Goal: Transaction & Acquisition: Book appointment/travel/reservation

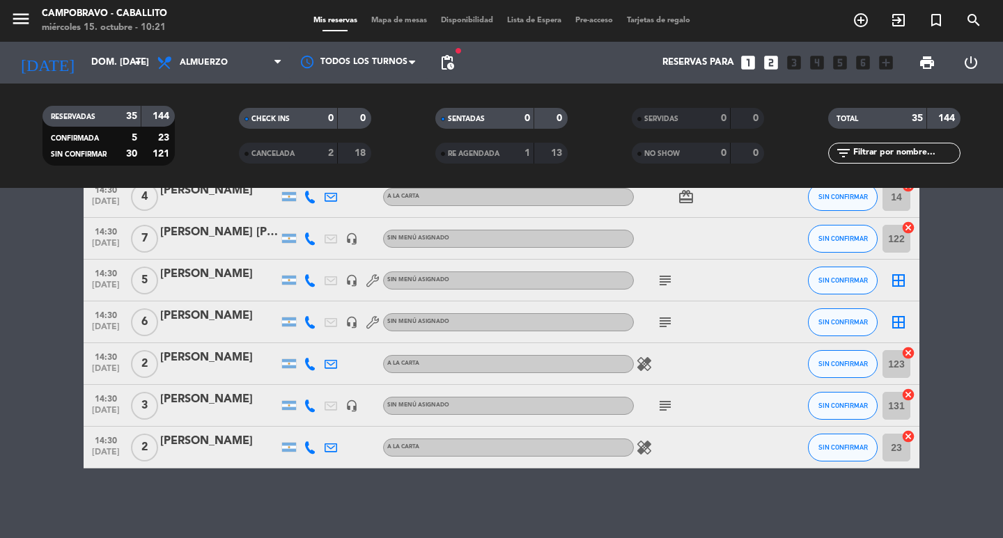
scroll to position [867, 0]
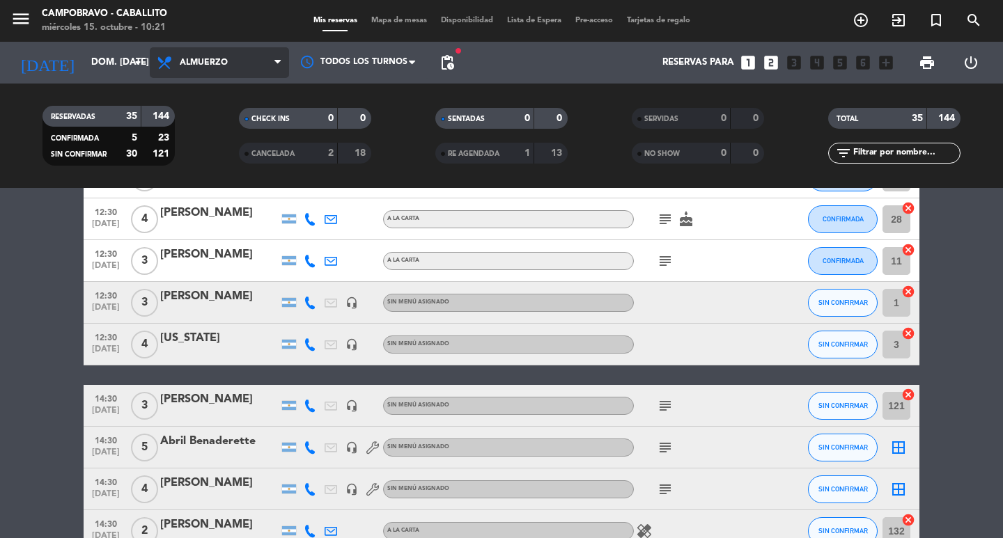
click at [206, 68] on span "Almuerzo" at bounding box center [219, 62] width 139 height 31
click at [192, 156] on div "menu Campobravo - caballito miércoles 15. octubre - 10:21 Mis reservas Mapa de …" at bounding box center [501, 94] width 1003 height 188
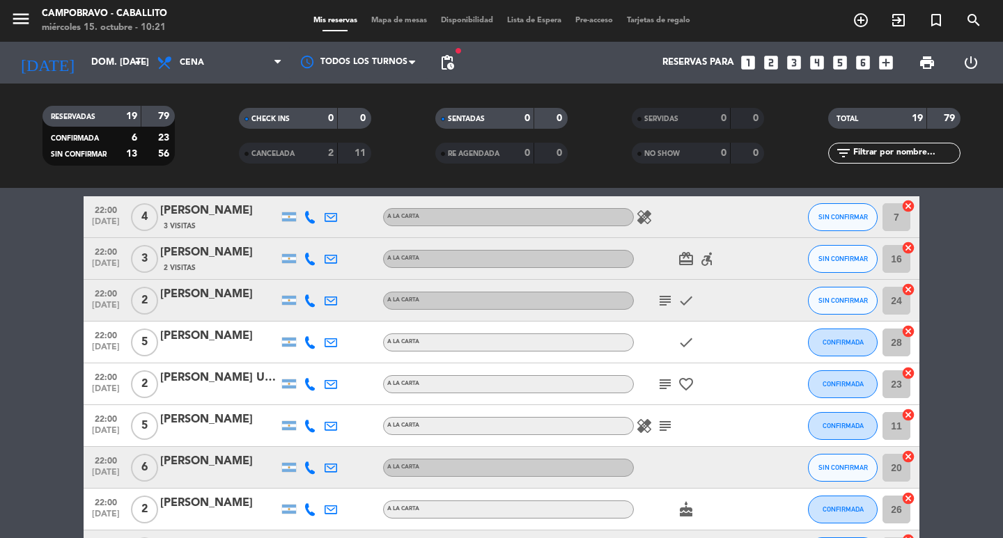
scroll to position [0, 0]
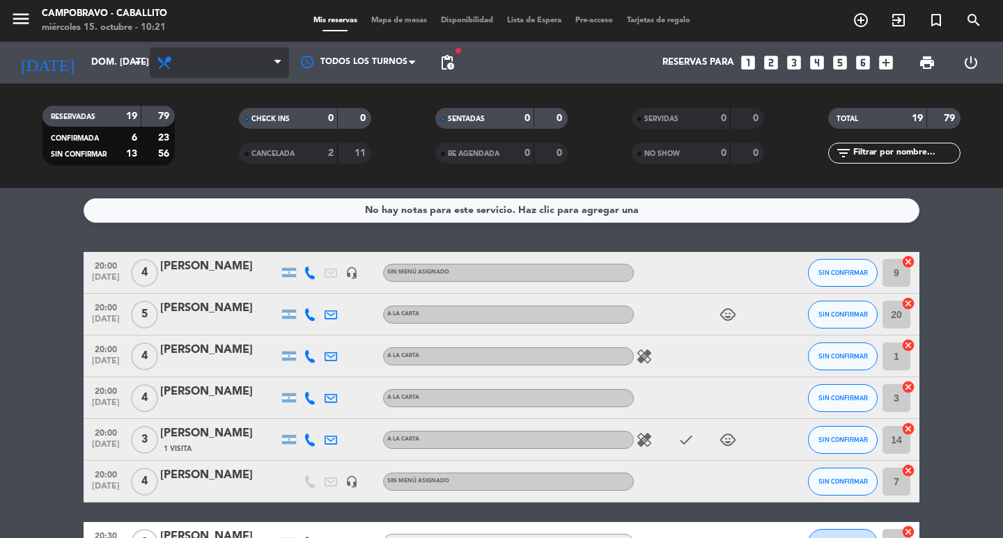
click at [182, 53] on span "Cena" at bounding box center [219, 62] width 139 height 31
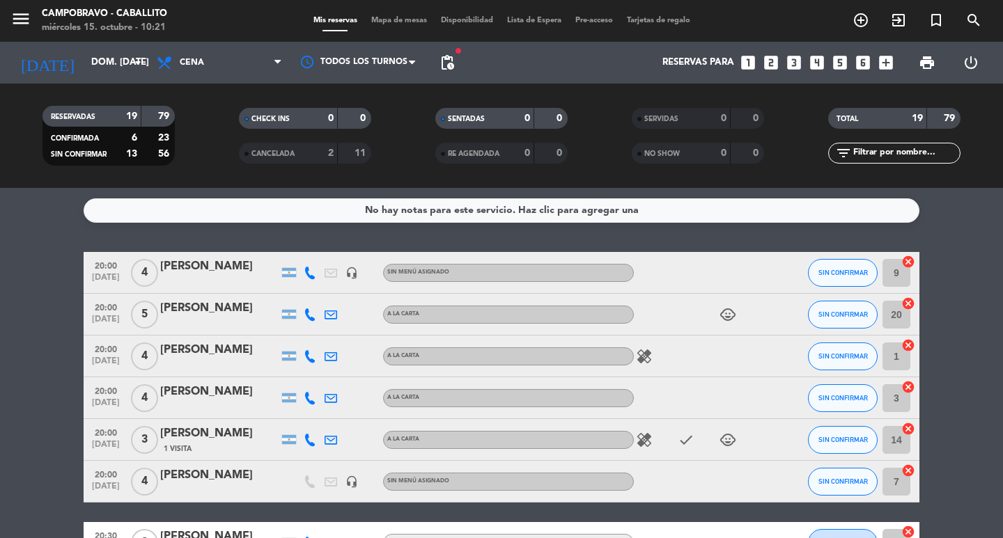
click at [197, 105] on div "RESERVADAS 19 79 CONFIRMADA 6 23 SIN CONFIRMAR 13 56" at bounding box center [108, 135] width 196 height 77
click at [200, 63] on span "Cena" at bounding box center [192, 63] width 24 height 10
click at [523, 63] on div "Reservas para looks_one looks_two looks_3 looks_4 looks_5 looks_6 add_box" at bounding box center [680, 63] width 439 height 42
click at [460, 63] on span "pending_actions" at bounding box center [447, 63] width 28 height 28
click at [459, 60] on span "pending_actions" at bounding box center [447, 63] width 28 height 28
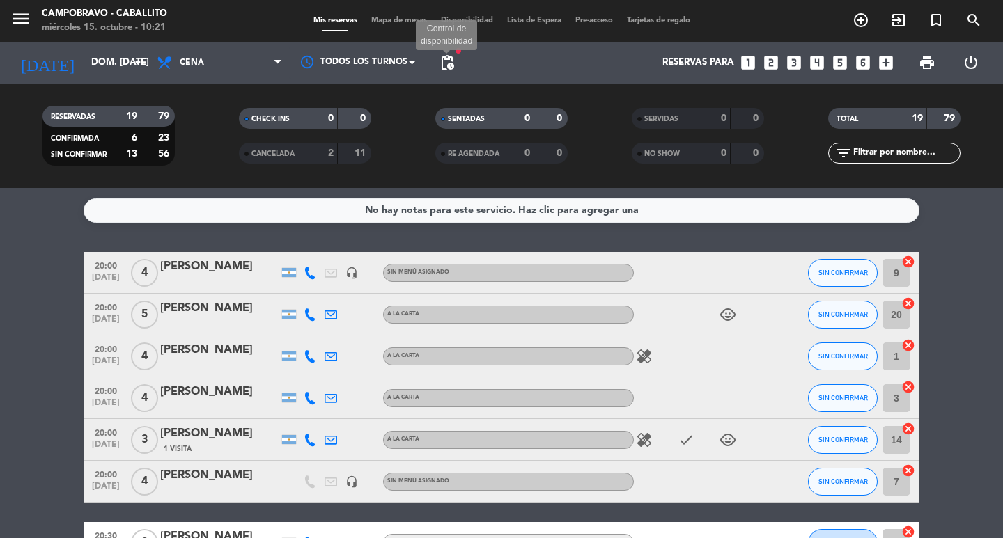
click at [443, 63] on span "pending_actions" at bounding box center [447, 62] width 17 height 17
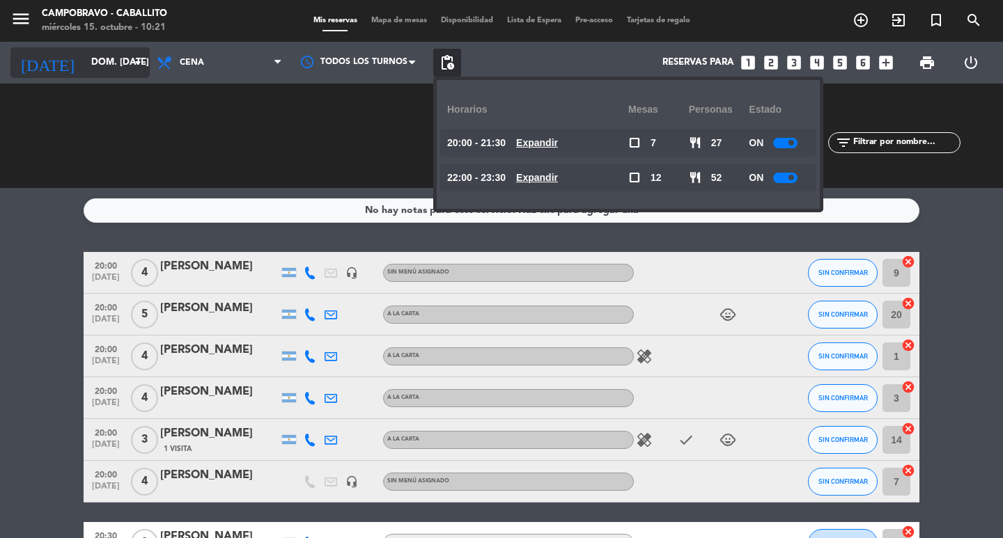
click at [84, 68] on input "dom. [DATE]" at bounding box center [145, 62] width 123 height 25
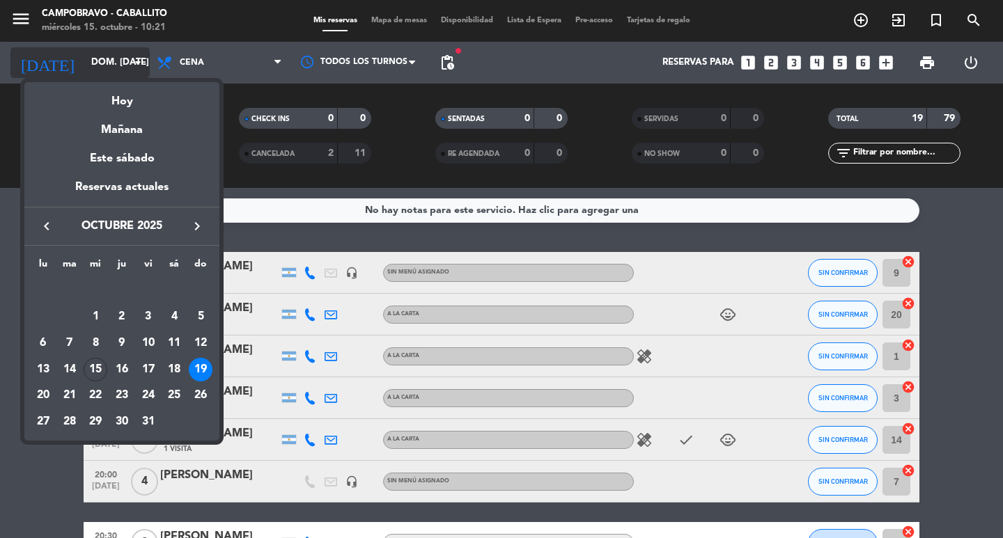
click at [212, 64] on div at bounding box center [501, 269] width 1003 height 538
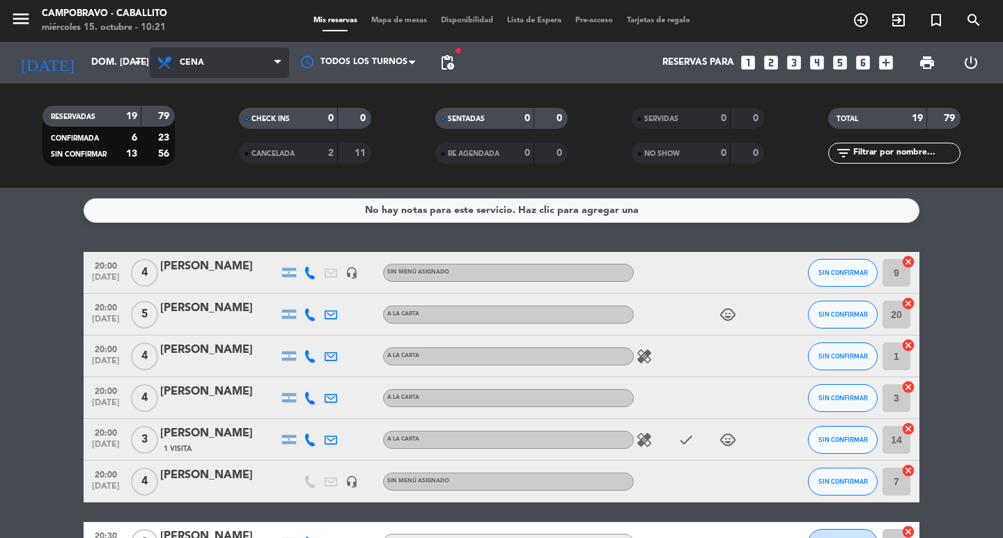
click at [226, 56] on span "Cena" at bounding box center [219, 62] width 139 height 31
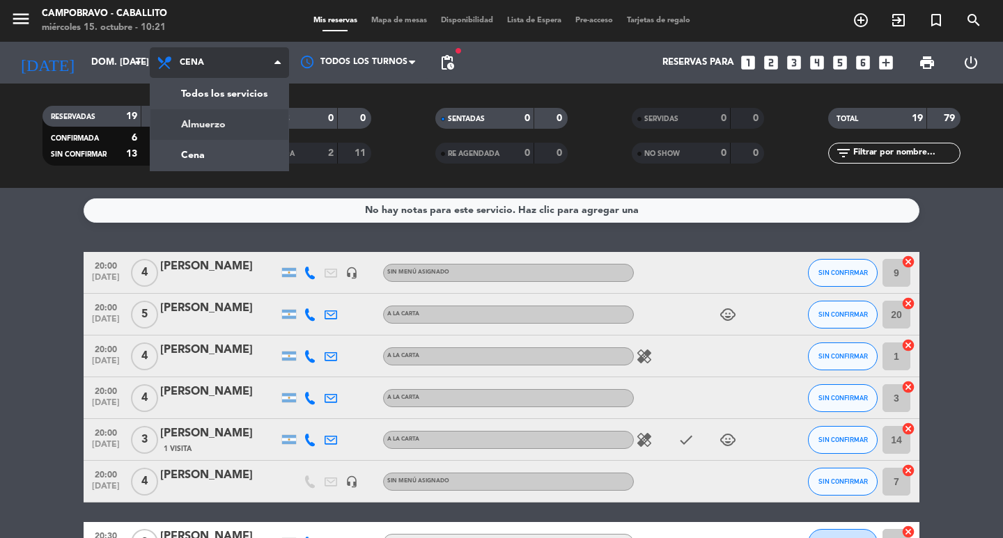
click at [216, 125] on div "menu Campobravo - caballito miércoles 15. octubre - 10:21 Mis reservas Mapa de …" at bounding box center [501, 94] width 1003 height 188
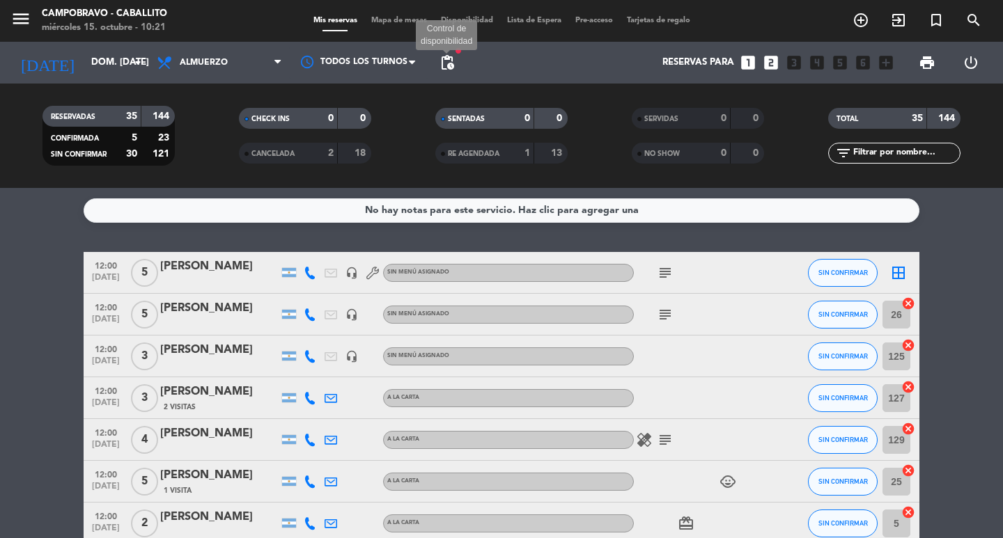
click at [451, 59] on span "pending_actions" at bounding box center [447, 62] width 17 height 17
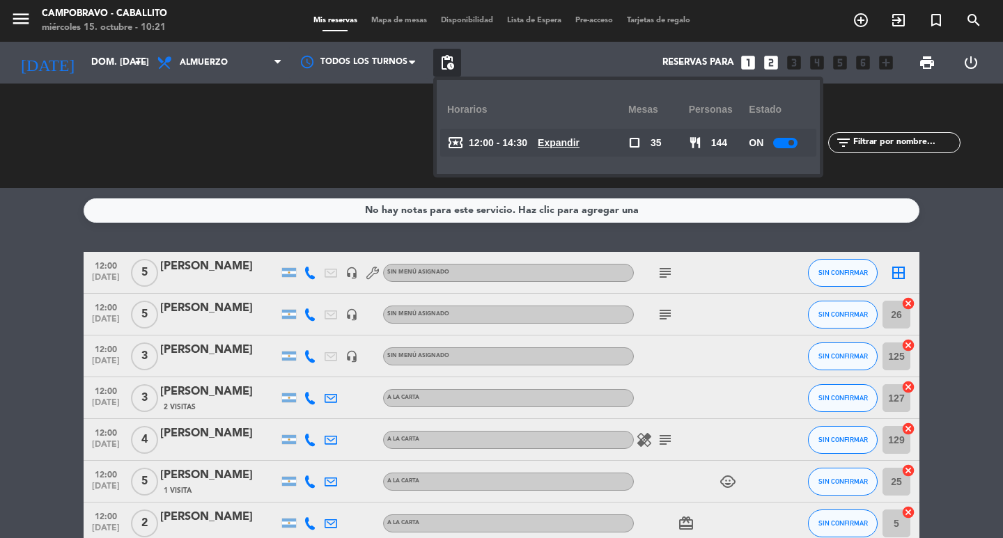
click at [574, 140] on u "Expandir" at bounding box center [558, 142] width 42 height 11
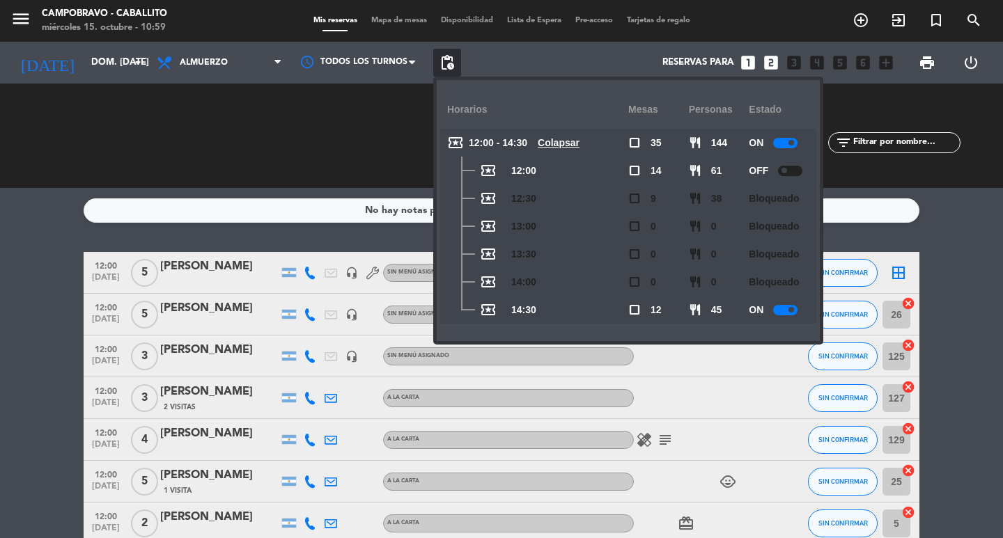
click at [34, 177] on div "RESERVADAS 35 144 CONFIRMADA 5 23 SIN CONFIRMAR 30 121 CHECK INS 0 0 CANCELADA …" at bounding box center [501, 136] width 1003 height 104
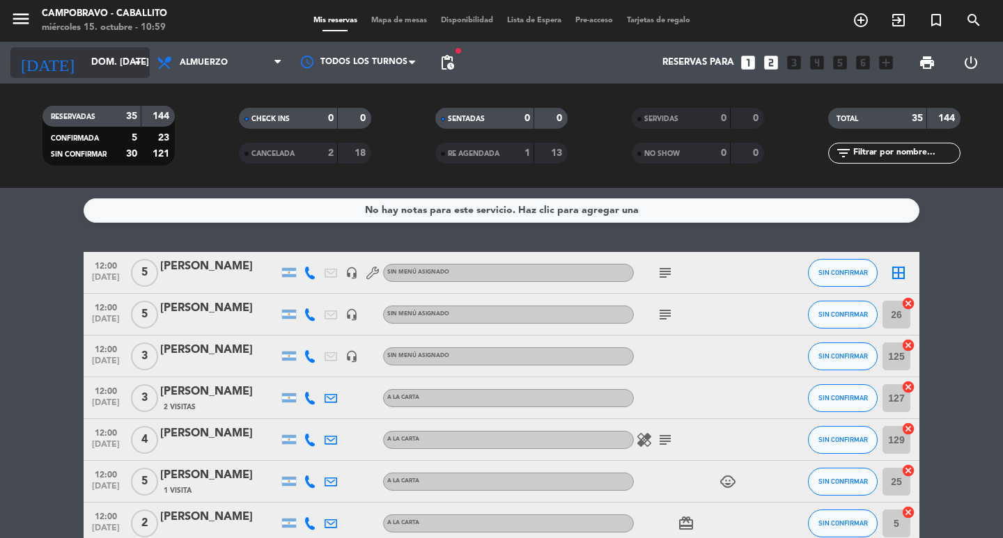
click at [111, 65] on input "dom. [DATE]" at bounding box center [145, 62] width 123 height 25
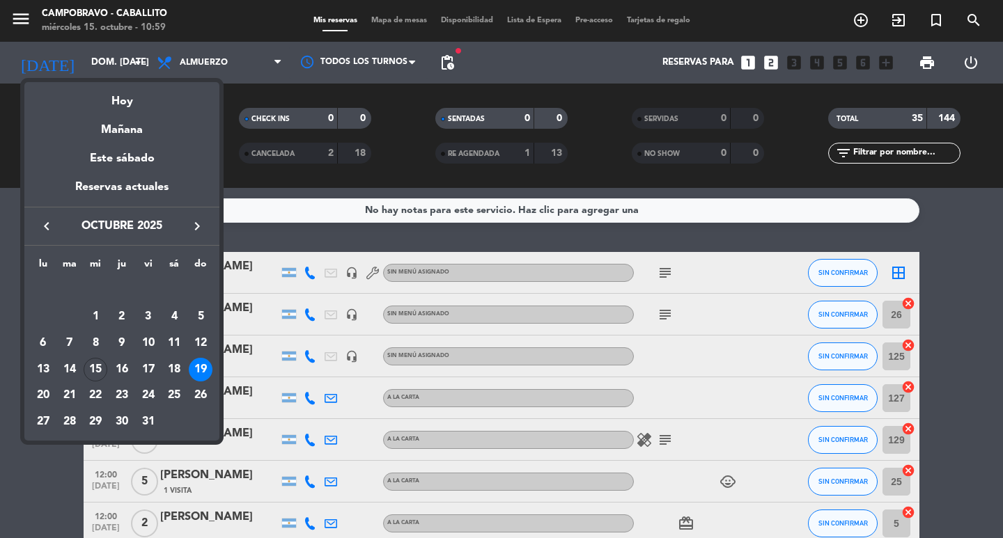
click at [206, 54] on div at bounding box center [501, 269] width 1003 height 538
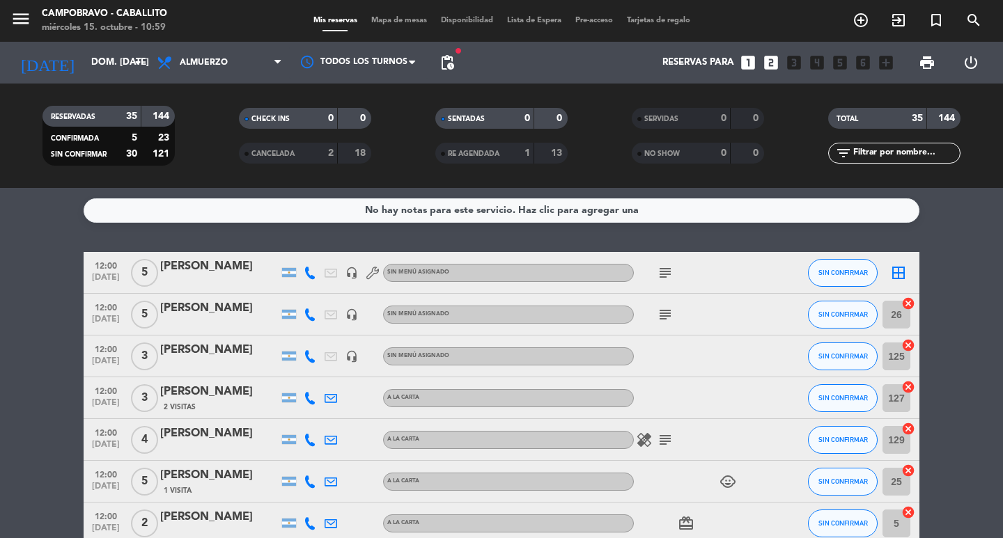
click at [818, 89] on div "RESERVADAS 35 144 CONFIRMADA 5 23 SIN CONFIRMAR 30 121 CHECK INS 0 0 CANCELADA …" at bounding box center [501, 136] width 1003 height 104
click at [823, 60] on icon "looks_4" at bounding box center [817, 63] width 18 height 18
drag, startPoint x: 63, startPoint y: 18, endPoint x: 37, endPoint y: 34, distance: 30.9
click at [52, 28] on span "Campobravo - caballito miércoles 15. octubre - 10:59" at bounding box center [104, 20] width 125 height 27
click at [36, 33] on span "menu" at bounding box center [25, 21] width 31 height 33
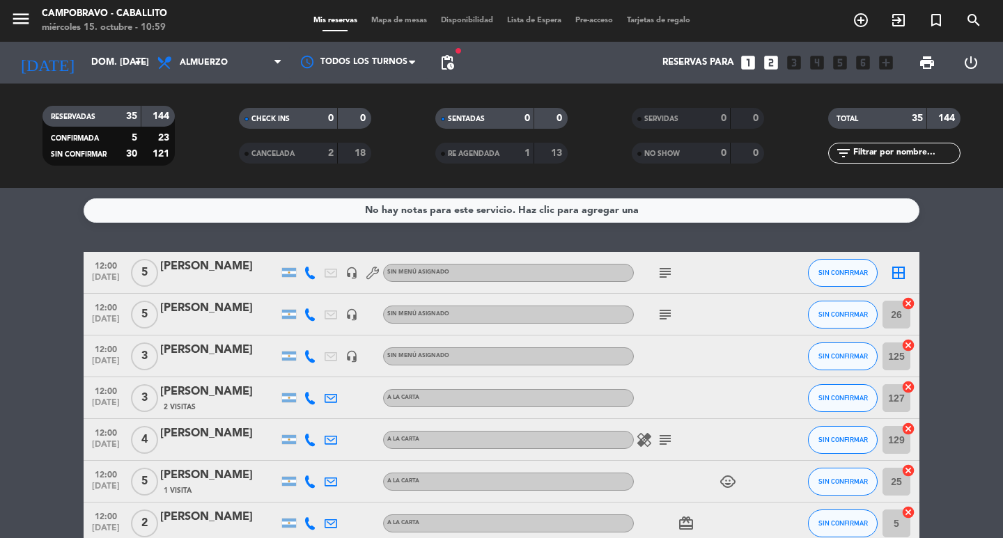
click at [23, 29] on icon "menu" at bounding box center [20, 18] width 21 height 21
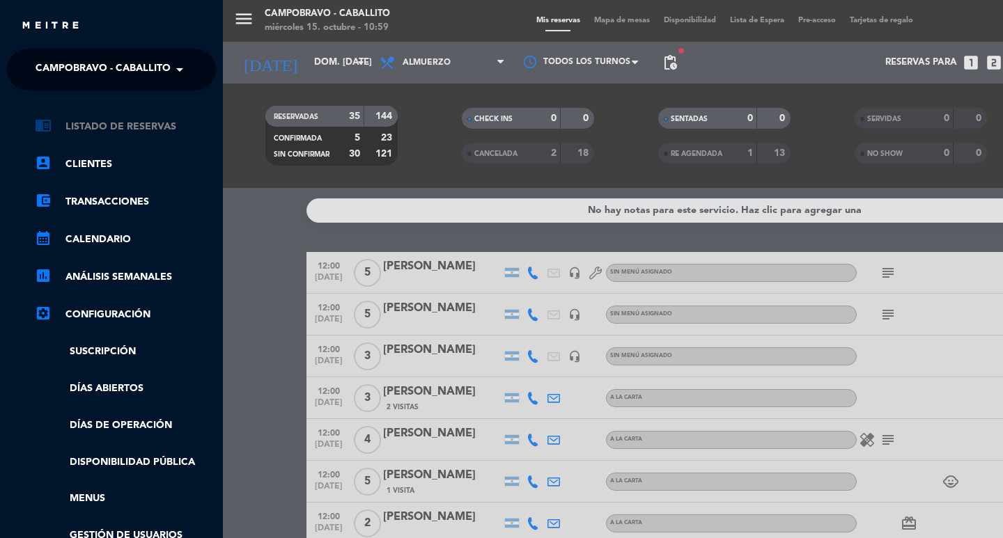
click at [58, 127] on link "chrome_reader_mode Listado de Reservas" at bounding box center [125, 126] width 181 height 17
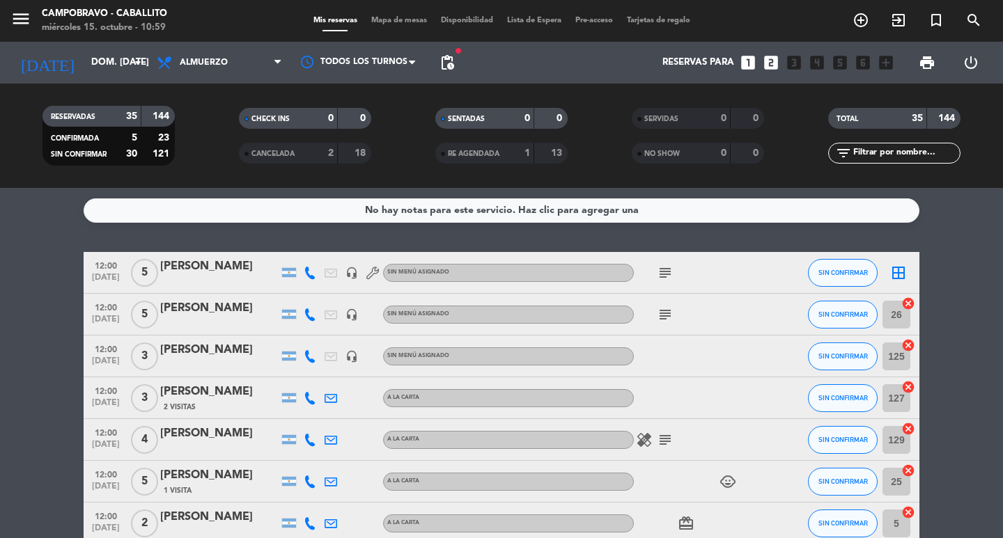
click at [808, 60] on icon "looks_4" at bounding box center [817, 63] width 18 height 18
click at [817, 63] on icon "looks_4" at bounding box center [817, 63] width 18 height 18
click at [820, 65] on icon "looks_4" at bounding box center [817, 63] width 18 height 18
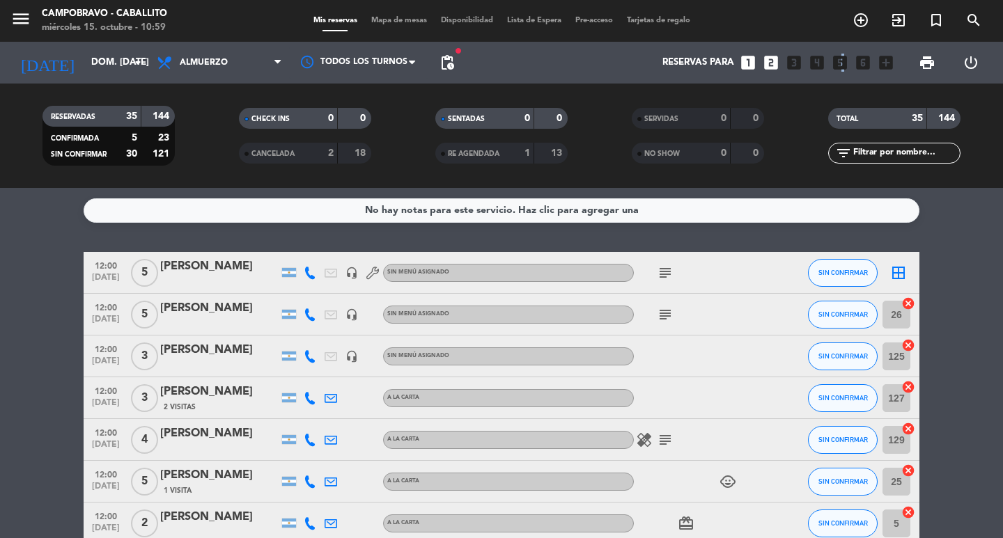
click at [840, 62] on icon "looks_5" at bounding box center [840, 63] width 18 height 18
drag, startPoint x: 840, startPoint y: 62, endPoint x: 885, endPoint y: 59, distance: 44.6
click at [845, 62] on icon "looks_5" at bounding box center [840, 63] width 18 height 18
click at [888, 59] on icon "add_box" at bounding box center [886, 63] width 18 height 18
click at [766, 64] on icon "looks_two" at bounding box center [771, 63] width 18 height 18
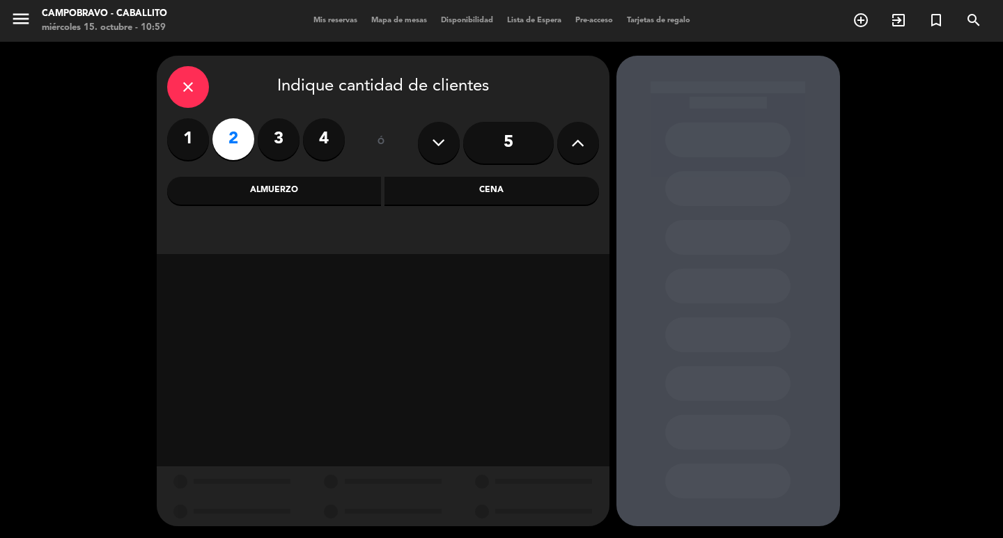
drag, startPoint x: 566, startPoint y: 152, endPoint x: 551, endPoint y: 153, distance: 15.4
click at [566, 151] on button at bounding box center [578, 143] width 42 height 42
click at [402, 154] on div "ó" at bounding box center [381, 142] width 45 height 49
click at [292, 147] on label "3" at bounding box center [279, 139] width 42 height 42
click at [322, 141] on label "4" at bounding box center [324, 139] width 42 height 42
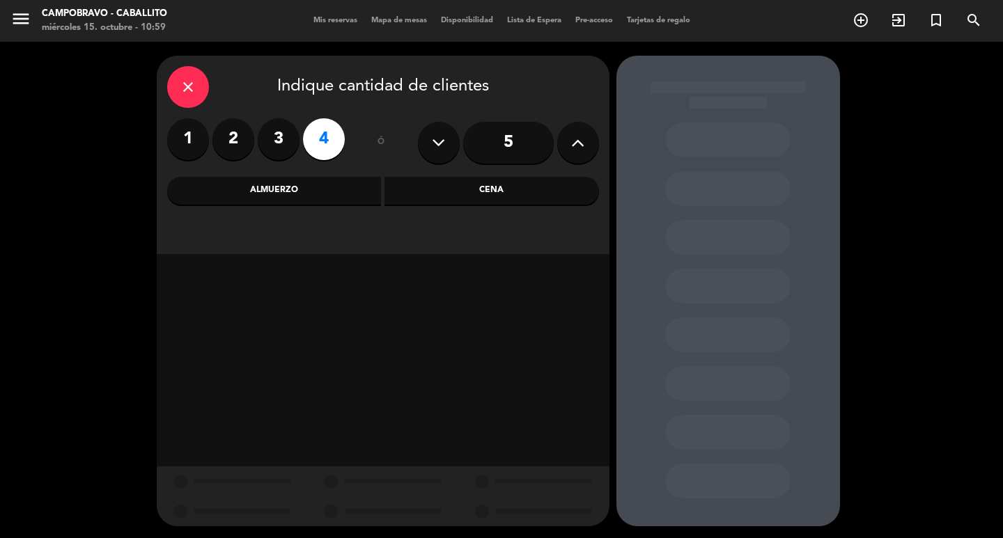
click at [340, 179] on div "Almuerzo" at bounding box center [274, 191] width 214 height 28
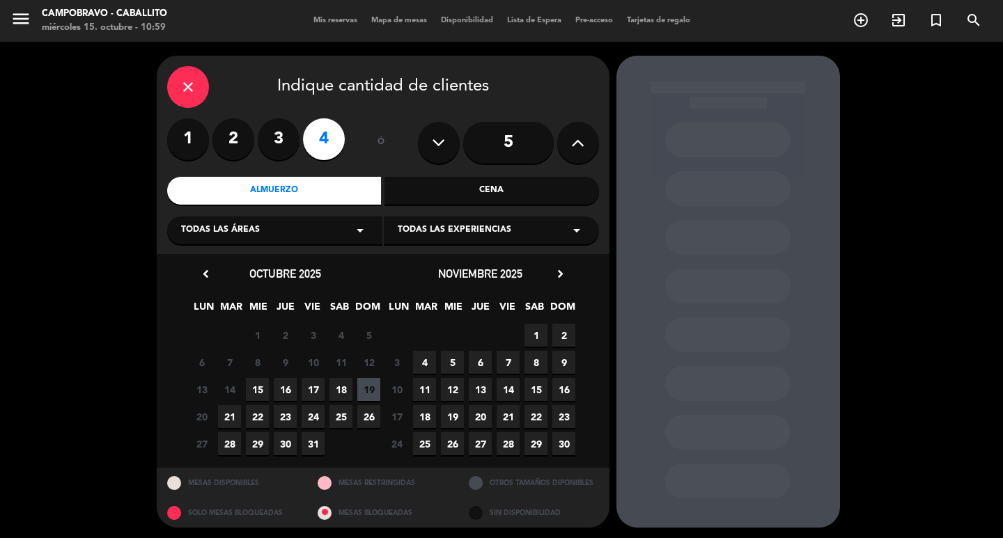
click at [371, 388] on span "19" at bounding box center [368, 389] width 23 height 23
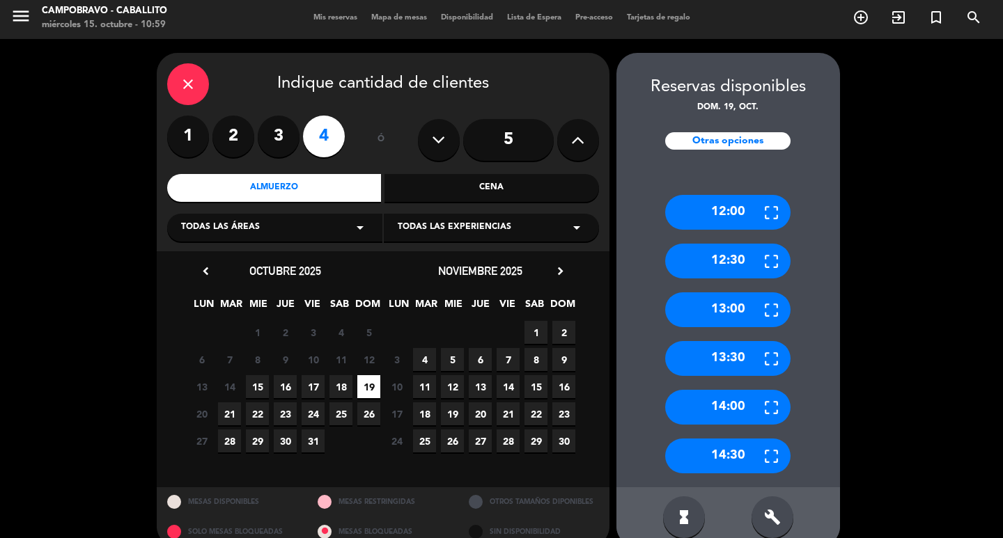
click at [730, 462] on div "14:30" at bounding box center [727, 456] width 125 height 35
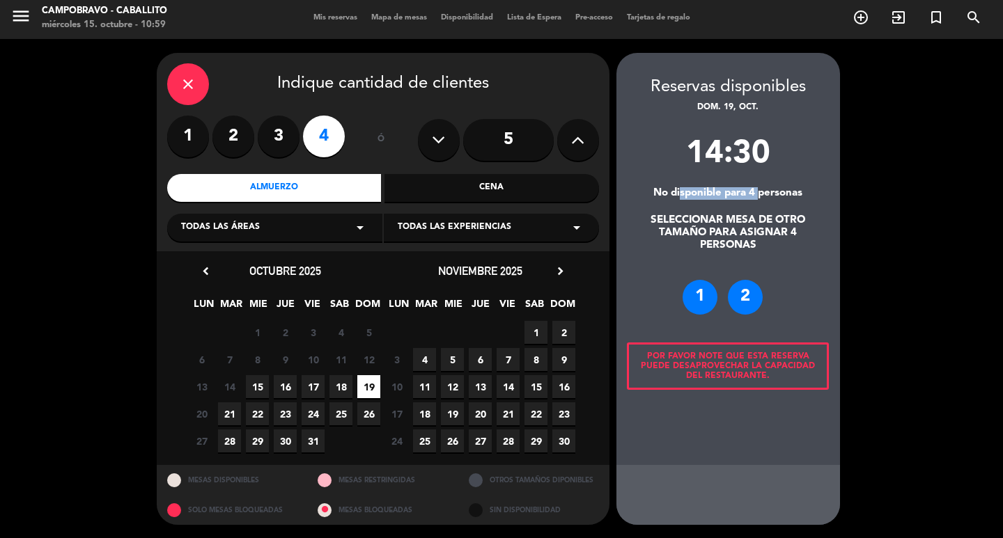
drag, startPoint x: 677, startPoint y: 196, endPoint x: 757, endPoint y: 196, distance: 80.1
click at [757, 196] on div "No disponible para 4 personas" at bounding box center [727, 193] width 223 height 13
click at [740, 211] on div "14:30 No disponible para 4 personas SELECCIONAR MESA DE OTRO TAMAÑO PARA ASIGNA…" at bounding box center [727, 290] width 223 height 323
click at [739, 211] on div "14:30 No disponible para 4 personas SELECCIONAR MESA DE OTRO TAMAÑO PARA ASIGNA…" at bounding box center [727, 290] width 223 height 323
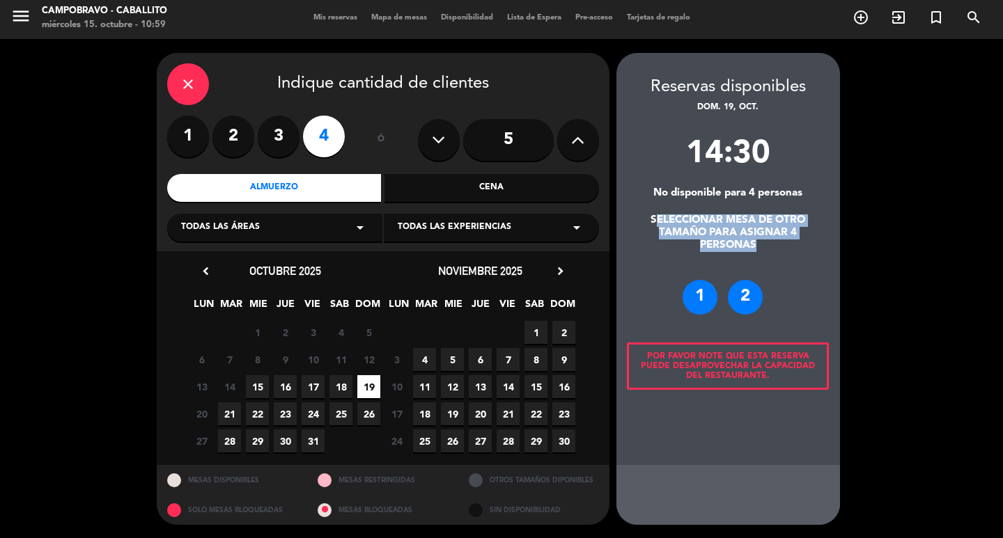
click at [739, 211] on div "14:30 No disponible para 4 personas SELECCIONAR MESA DE OTRO TAMAÑO PARA ASIGNA…" at bounding box center [727, 290] width 223 height 323
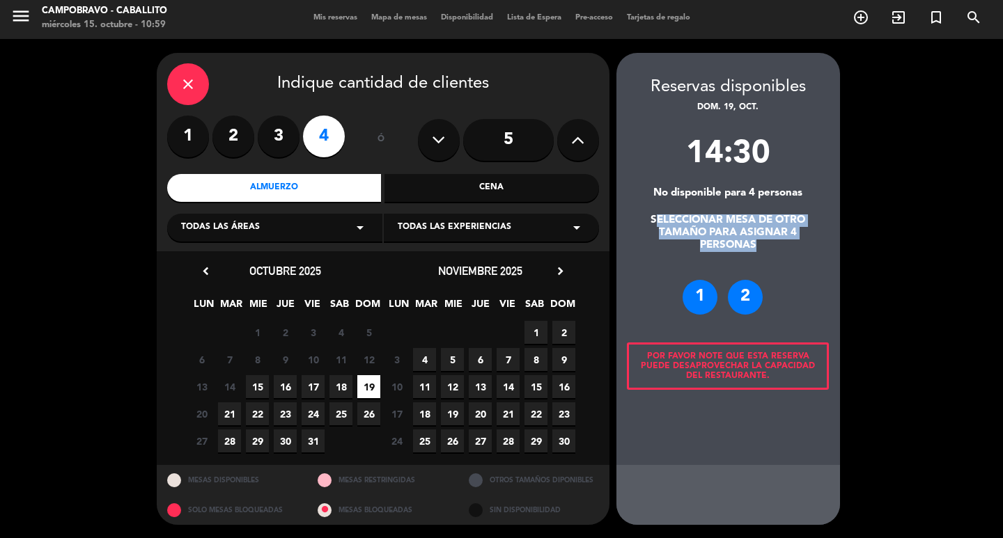
click at [739, 211] on div "14:30 No disponible para 4 personas SELECCIONAR MESA DE OTRO TAMAÑO PARA ASIGNA…" at bounding box center [727, 290] width 223 height 323
click at [707, 174] on div "14:30" at bounding box center [727, 158] width 223 height 58
click at [683, 199] on div "No disponible para 4 personas" at bounding box center [727, 193] width 223 height 13
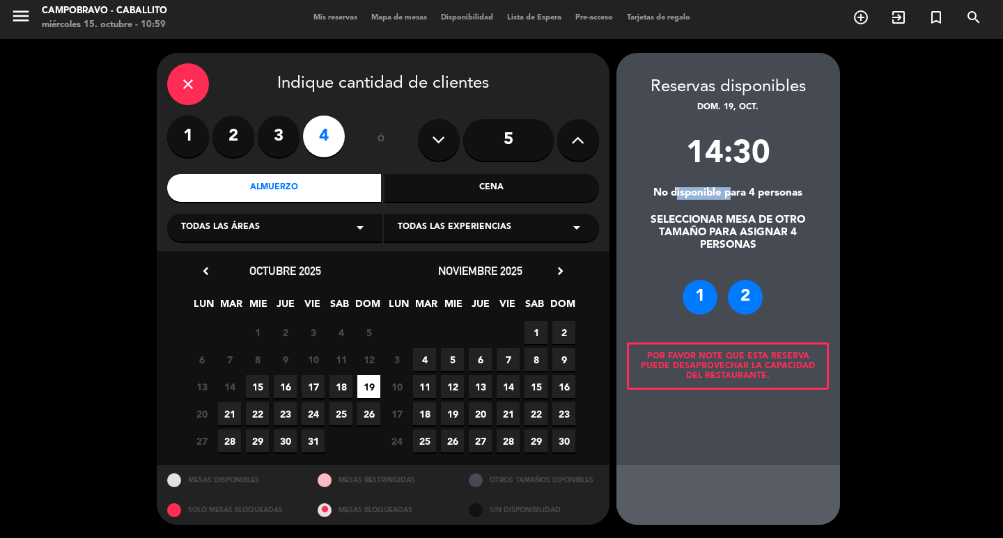
click at [683, 199] on div "No disponible para 4 personas" at bounding box center [727, 193] width 223 height 13
click at [187, 83] on icon "close" at bounding box center [188, 84] width 17 height 17
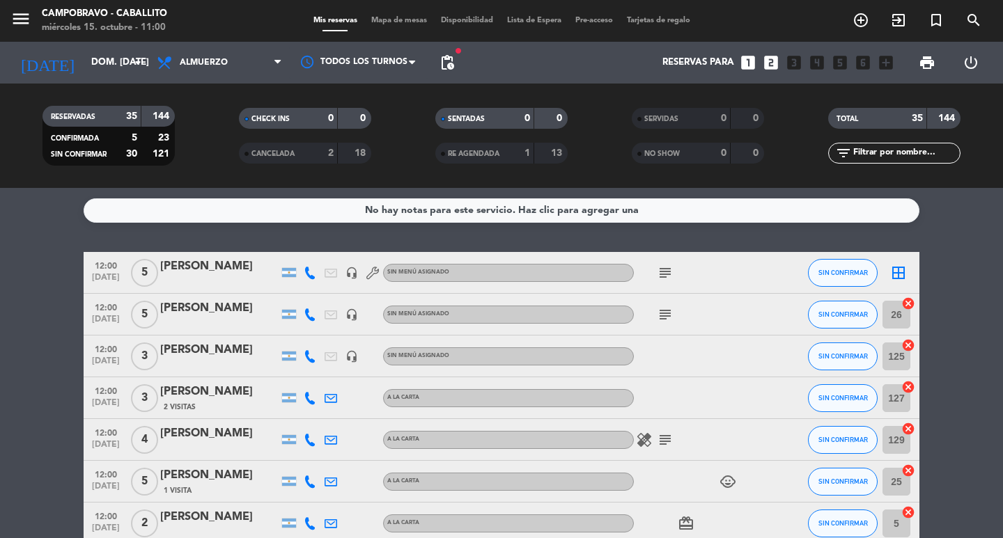
drag, startPoint x: 828, startPoint y: 61, endPoint x: 848, endPoint y: 54, distance: 21.1
click at [833, 58] on div "Reservas para looks_one looks_two looks_3 looks_4 looks_5 looks_6 add_box" at bounding box center [680, 63] width 439 height 42
click at [866, 62] on icon "looks_6" at bounding box center [863, 63] width 18 height 18
drag, startPoint x: 804, startPoint y: 65, endPoint x: 777, endPoint y: 70, distance: 27.5
click at [803, 65] on div "Reservas para looks_one looks_two looks_3 looks_4 looks_5 looks_6 add_box" at bounding box center [680, 63] width 439 height 42
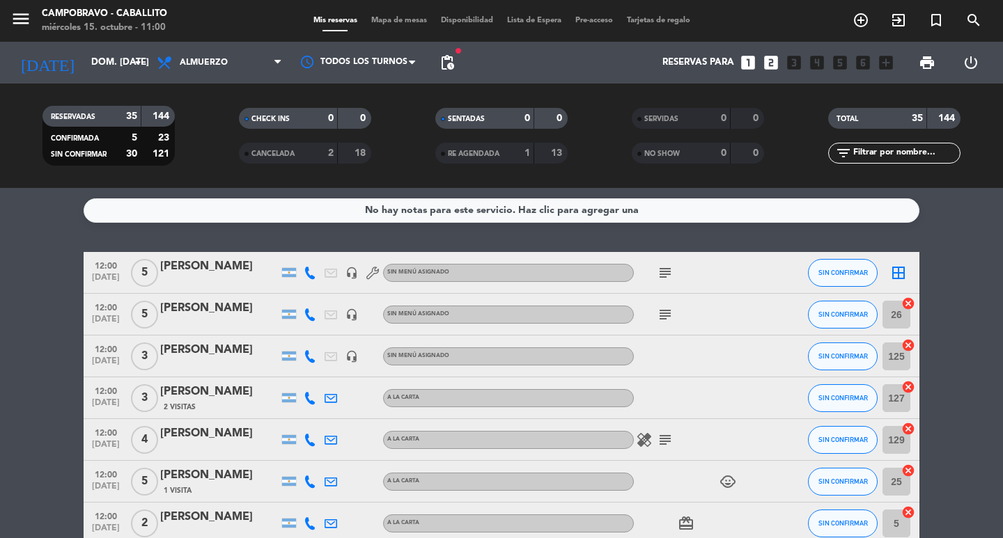
click at [762, 67] on icon "looks_two" at bounding box center [771, 63] width 18 height 18
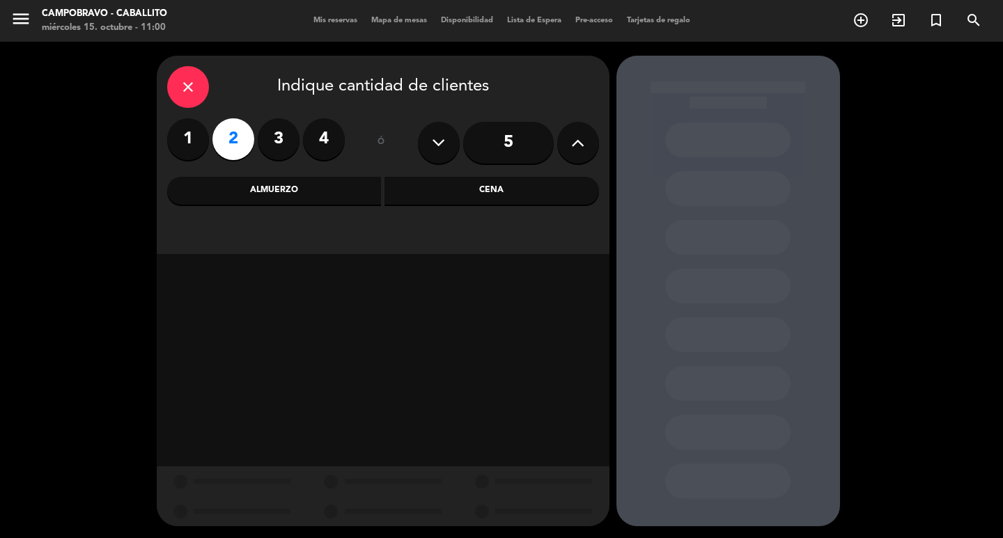
click at [325, 141] on label "4" at bounding box center [324, 139] width 42 height 42
click at [337, 205] on div "close Indique cantidad de clientes 1 2 3 4 ó 5 Almuerzo Cena" at bounding box center [383, 155] width 453 height 198
click at [330, 196] on div "Almuerzo" at bounding box center [274, 191] width 214 height 28
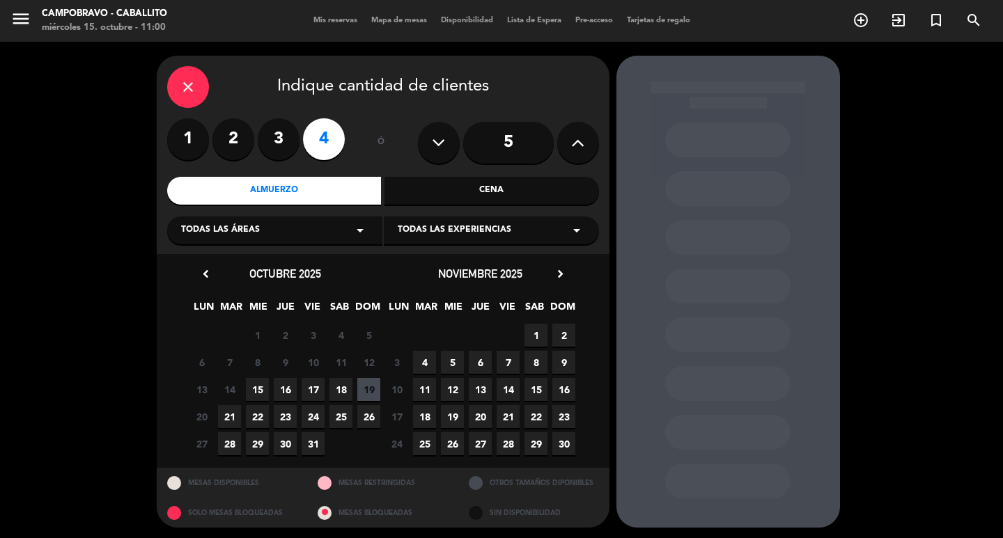
click at [370, 391] on span "19" at bounding box center [368, 389] width 23 height 23
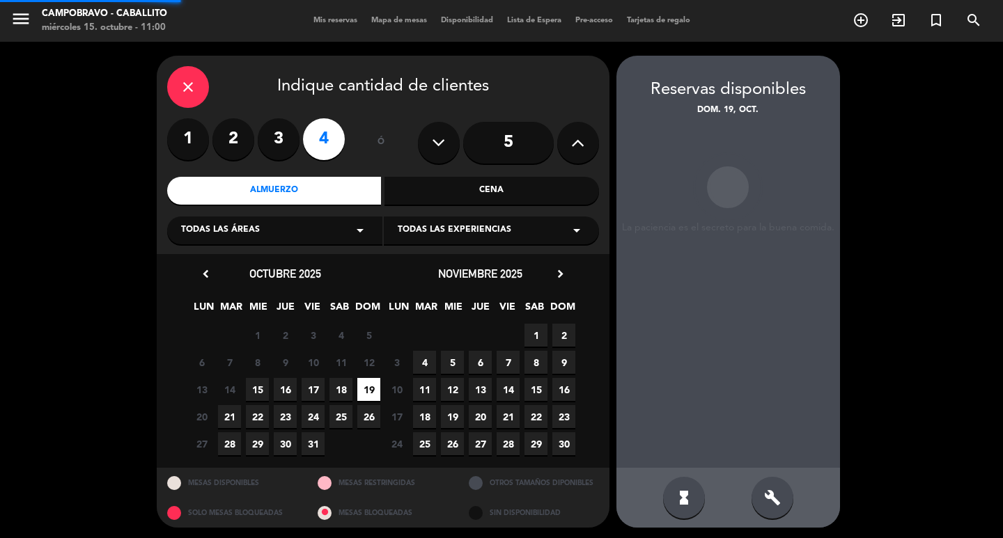
scroll to position [3, 0]
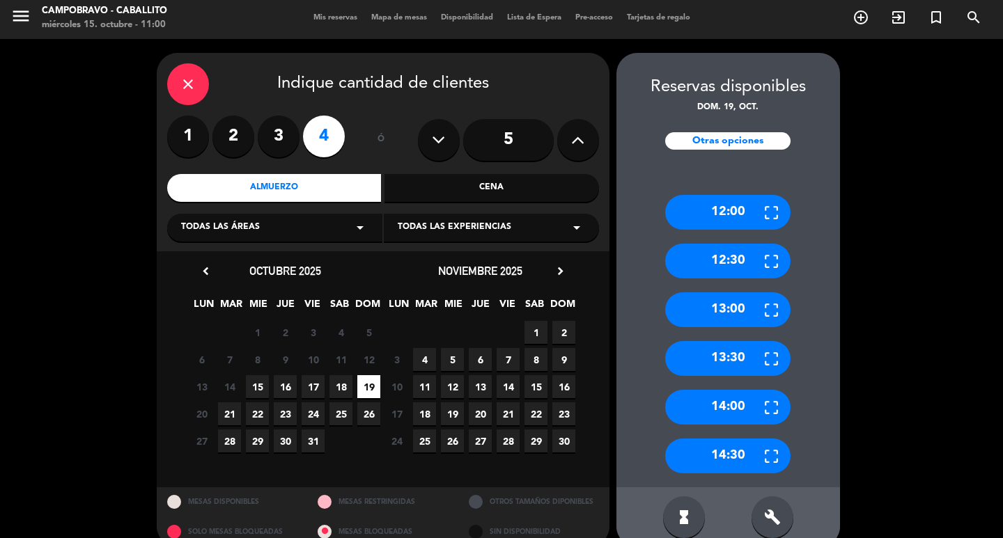
click at [739, 449] on div "14:30" at bounding box center [727, 456] width 125 height 35
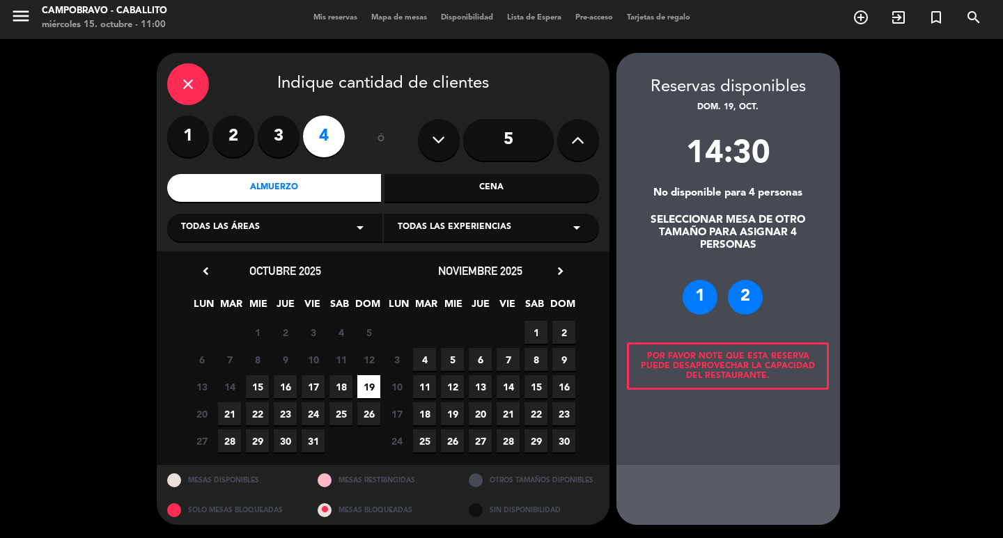
click at [359, 383] on span "19" at bounding box center [368, 386] width 23 height 23
click at [268, 146] on label "3" at bounding box center [279, 137] width 42 height 42
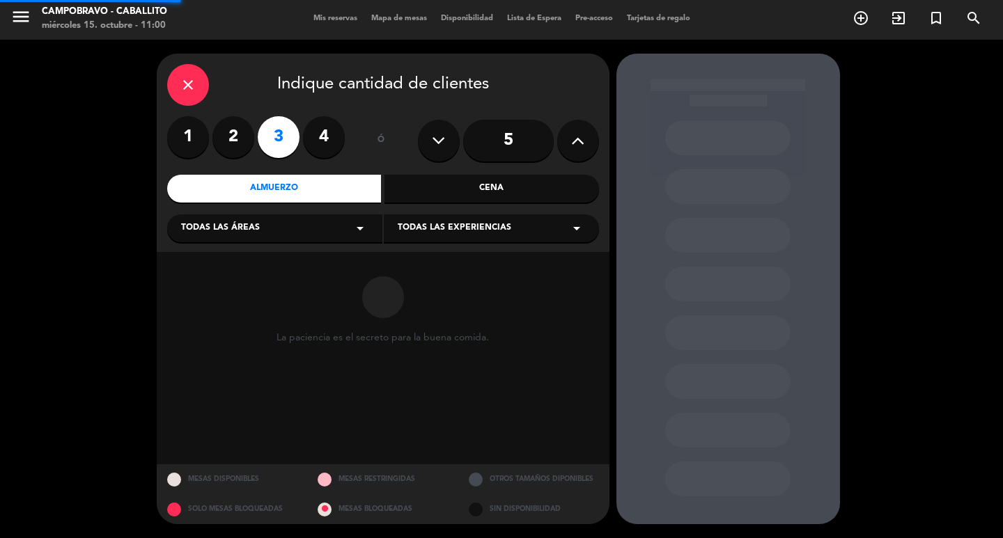
scroll to position [2, 0]
click at [228, 143] on label "2" at bounding box center [233, 137] width 42 height 42
click at [324, 139] on label "4" at bounding box center [324, 137] width 42 height 42
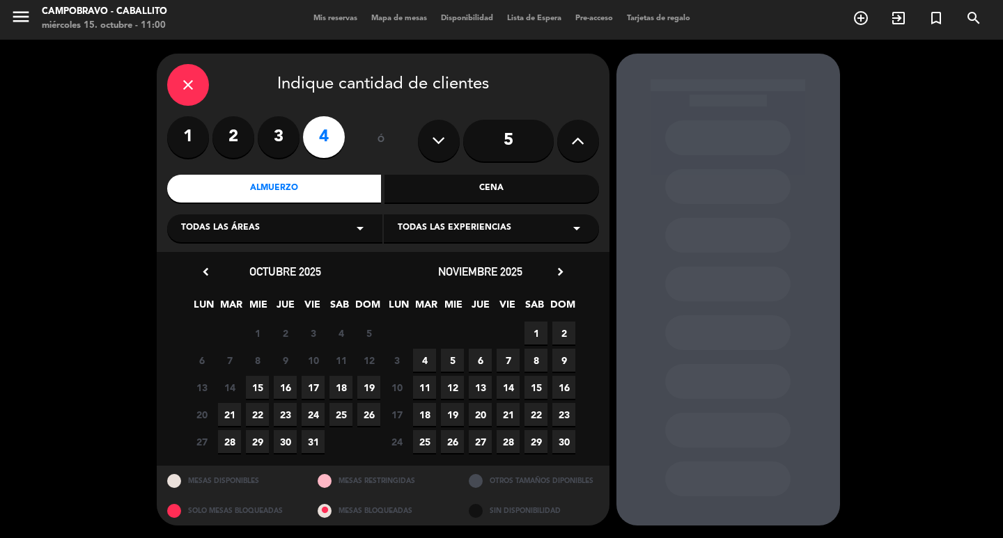
scroll to position [3, 0]
click at [282, 146] on label "3" at bounding box center [279, 137] width 42 height 42
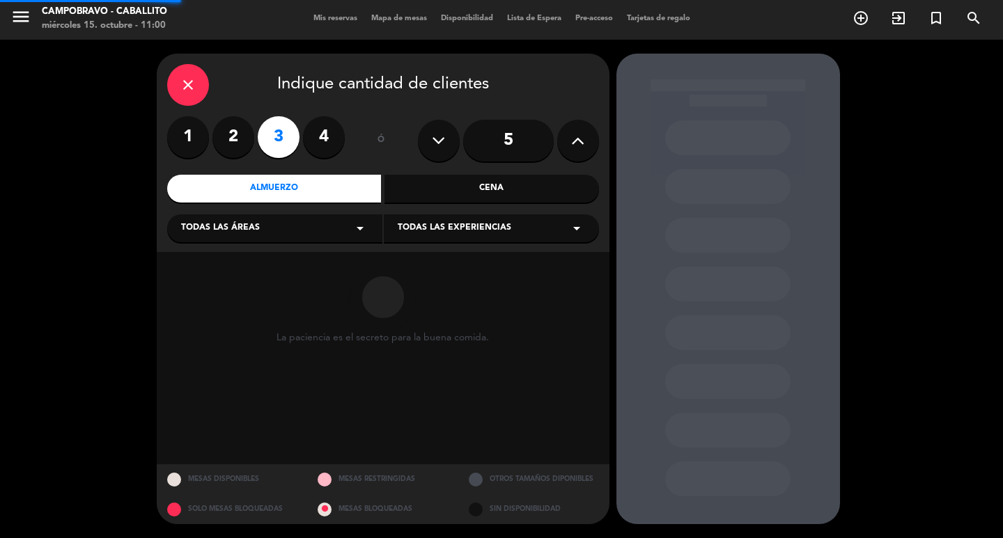
scroll to position [2, 0]
click at [309, 139] on label "4" at bounding box center [324, 137] width 42 height 42
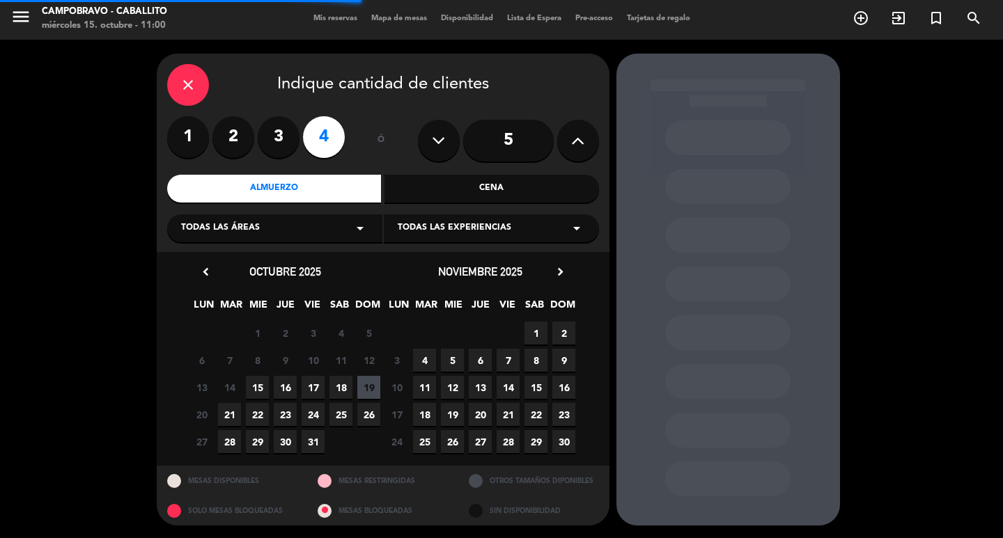
scroll to position [3, 0]
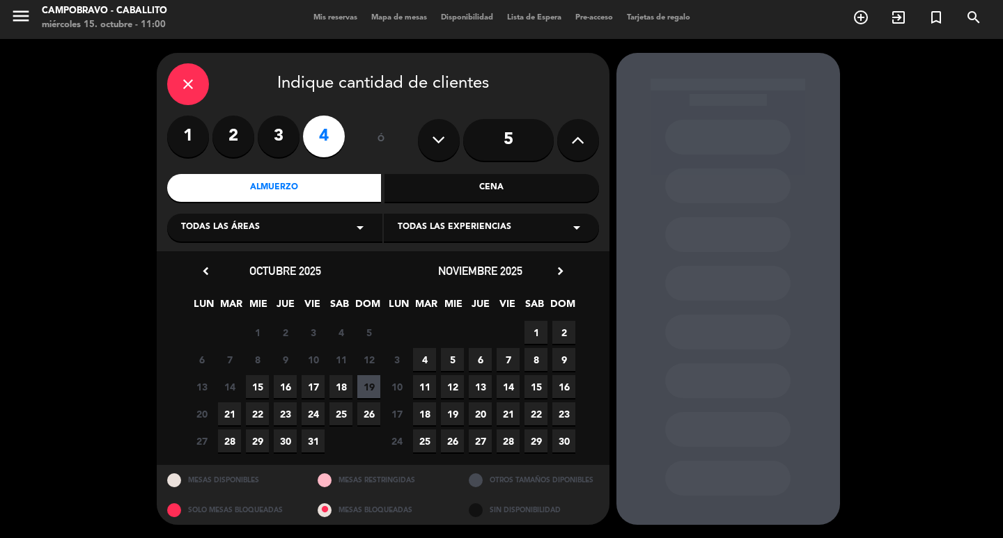
click at [363, 384] on span "19" at bounding box center [368, 386] width 23 height 23
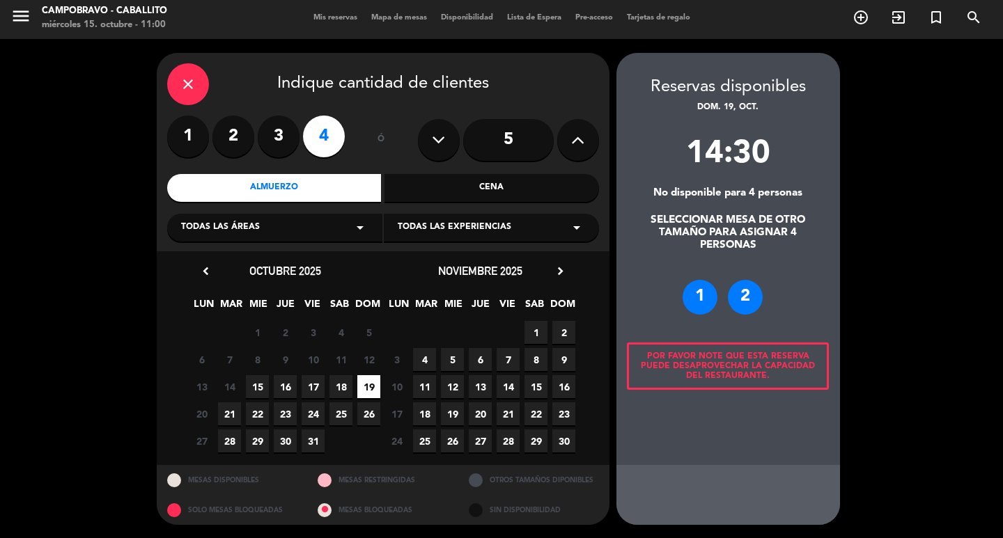
click at [322, 402] on span "24" at bounding box center [312, 413] width 23 height 23
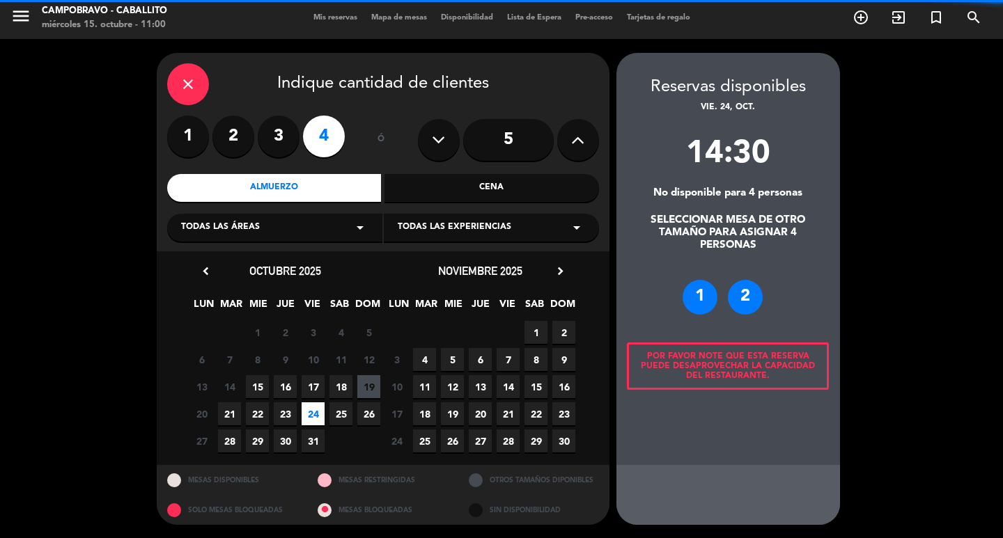
click at [167, 97] on div "close Indique cantidad de clientes" at bounding box center [383, 84] width 432 height 42
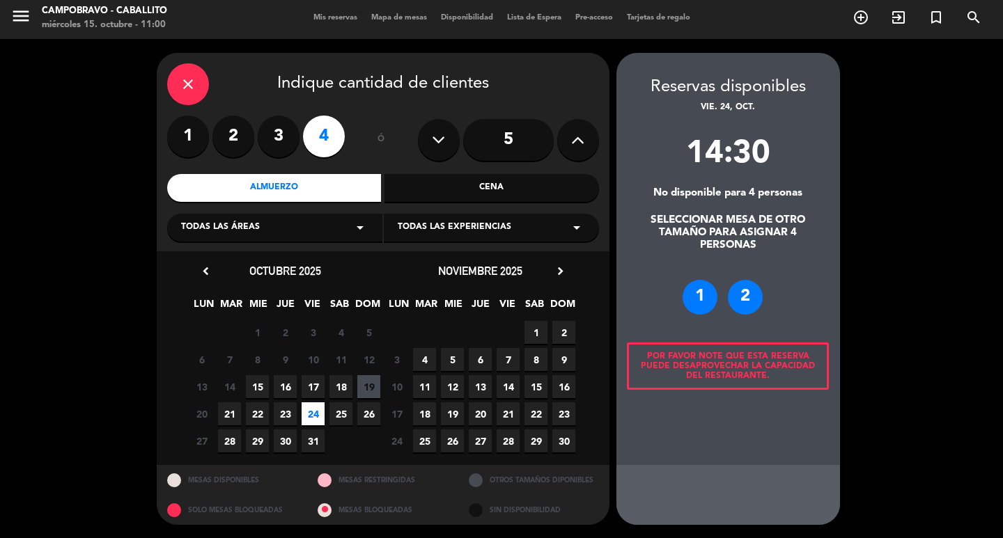
click at [183, 86] on icon "close" at bounding box center [188, 84] width 17 height 17
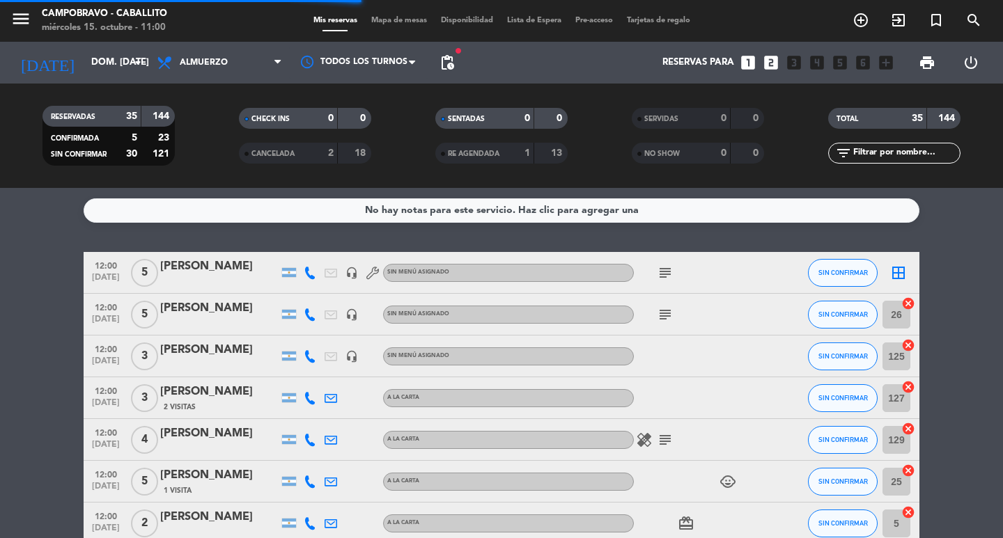
click at [762, 64] on icon "looks_two" at bounding box center [771, 63] width 18 height 18
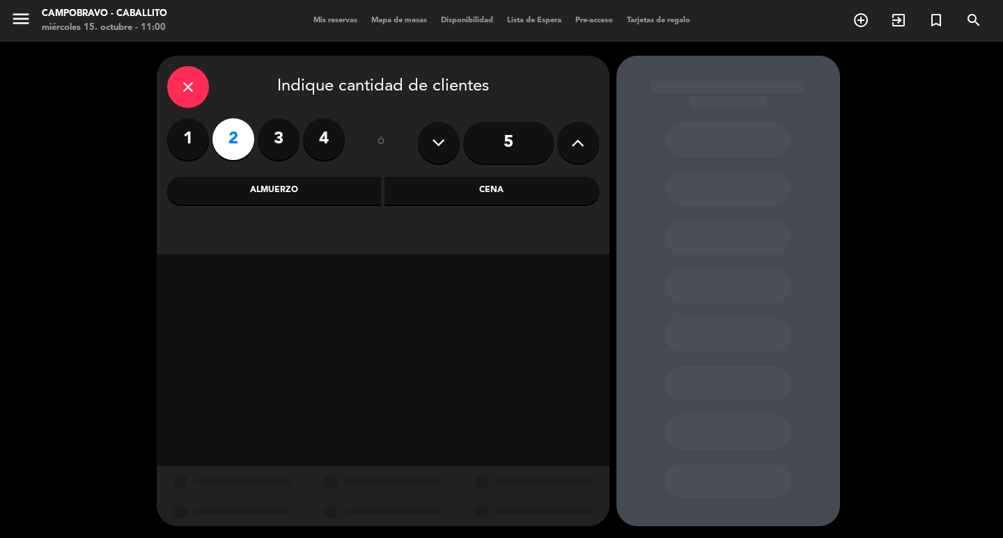
click at [305, 195] on div "Almuerzo" at bounding box center [274, 191] width 214 height 28
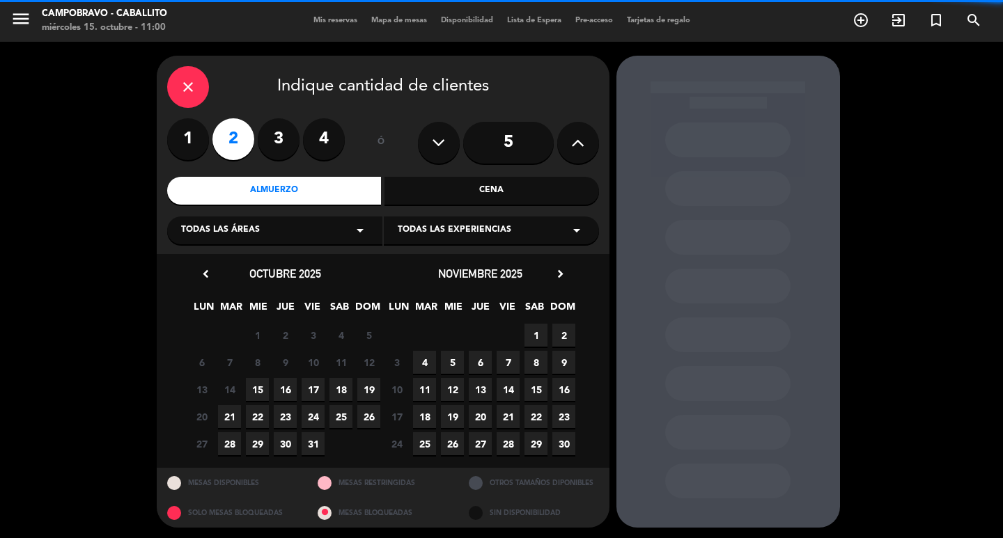
drag, startPoint x: 329, startPoint y: 143, endPoint x: 372, endPoint y: 241, distance: 106.9
click at [331, 143] on label "4" at bounding box center [324, 139] width 42 height 42
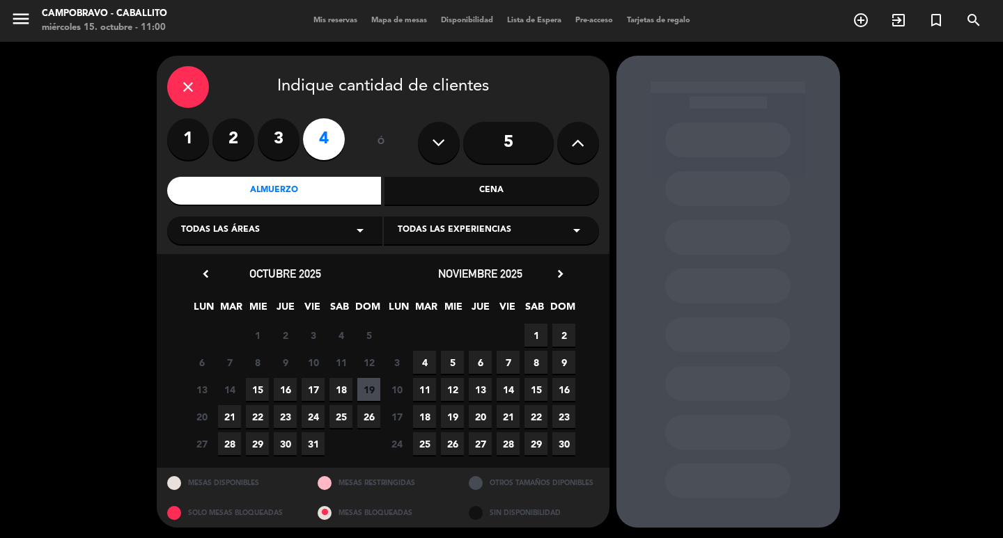
click at [365, 392] on span "19" at bounding box center [368, 389] width 23 height 23
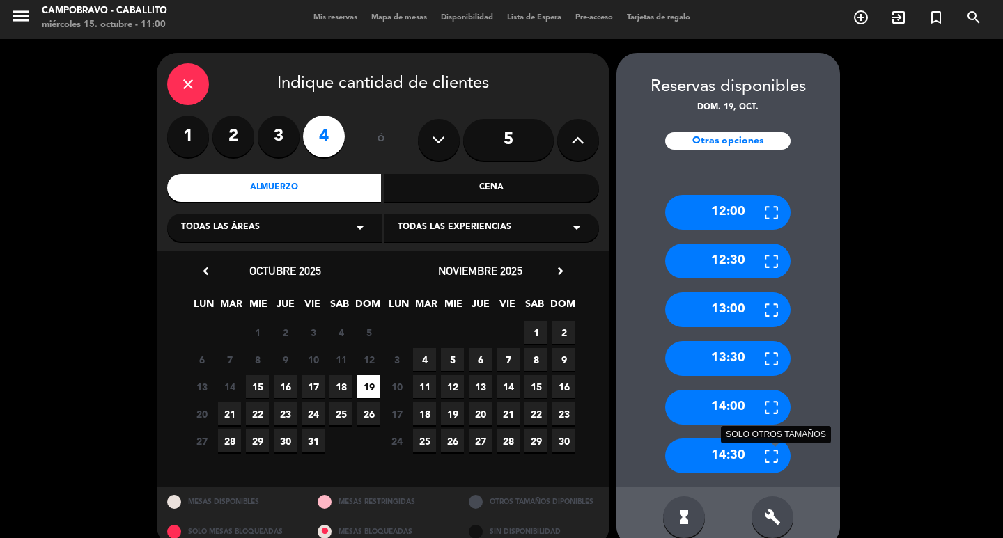
click at [772, 458] on icon at bounding box center [770, 456] width 17 height 17
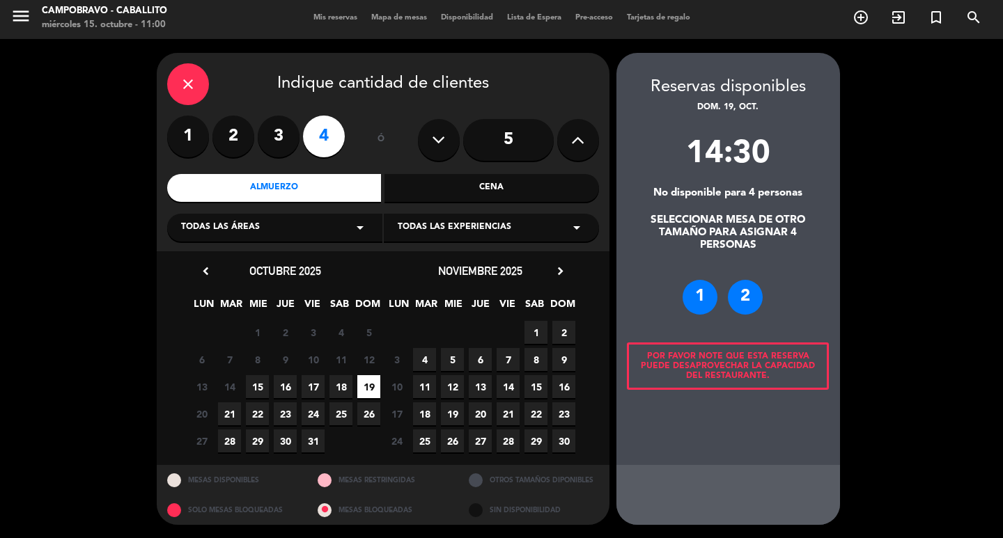
click at [758, 378] on div "Por favor note que esta reserva puede desaprovechar la capacidad del restaurant…" at bounding box center [728, 366] width 202 height 47
click at [757, 378] on div "Por favor note que esta reserva puede desaprovechar la capacidad del restaurant…" at bounding box center [728, 366] width 202 height 47
drag, startPoint x: 757, startPoint y: 378, endPoint x: 744, endPoint y: 398, distance: 24.0
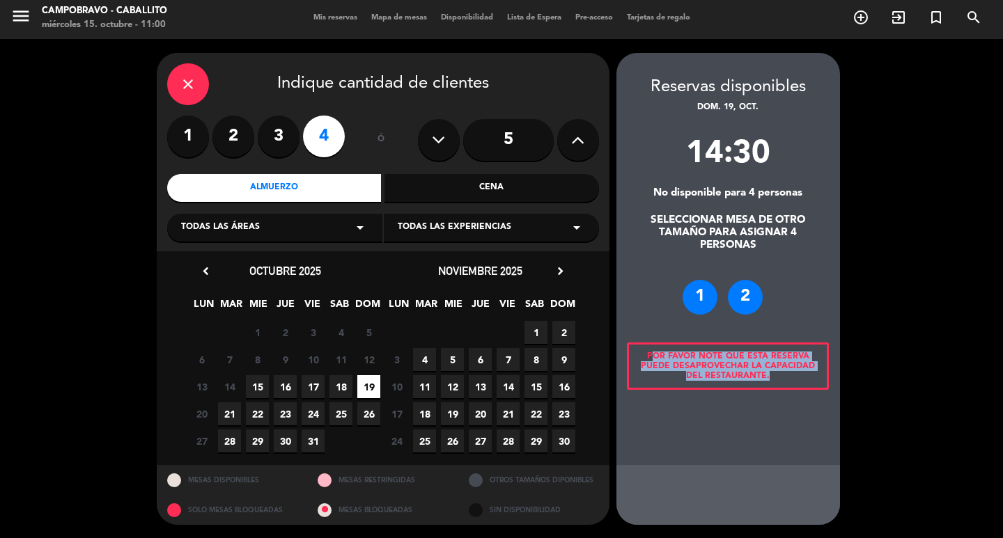
click at [757, 379] on div "Por favor note que esta reserva puede desaprovechar la capacidad del restaurant…" at bounding box center [728, 366] width 202 height 47
click at [753, 290] on div "2" at bounding box center [745, 297] width 35 height 35
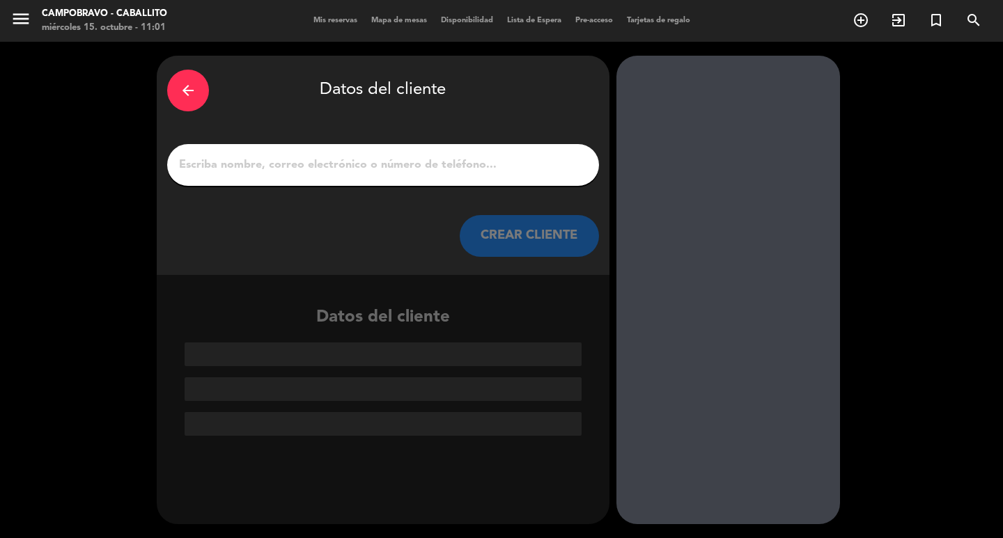
click at [276, 155] on input "1" at bounding box center [383, 164] width 411 height 19
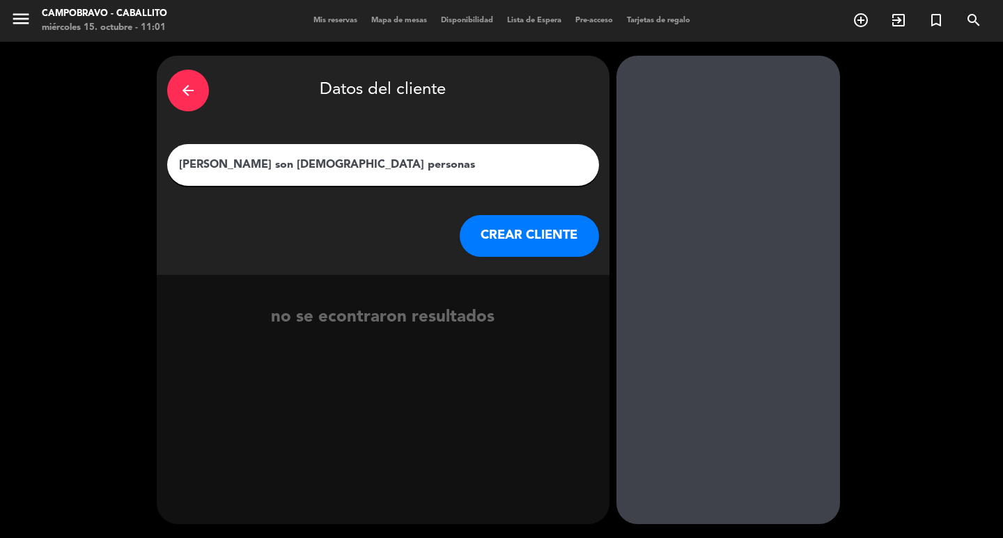
type input "[PERSON_NAME] son [DEMOGRAPHIC_DATA] personas"
drag, startPoint x: 626, startPoint y: 257, endPoint x: 549, endPoint y: 241, distance: 78.9
click at [624, 257] on div at bounding box center [727, 290] width 223 height 469
click at [549, 241] on button "CREAR CLIENTE" at bounding box center [528, 236] width 139 height 42
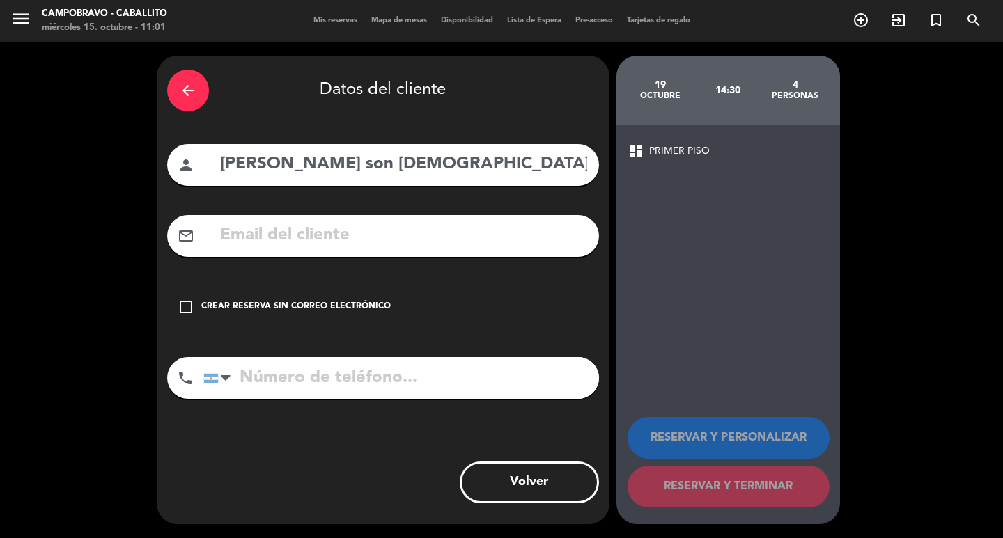
click at [235, 282] on div "arrow_back Datos del cliente person [PERSON_NAME] son [DEMOGRAPHIC_DATA] person…" at bounding box center [383, 290] width 453 height 469
drag, startPoint x: 235, startPoint y: 297, endPoint x: 330, endPoint y: 315, distance: 97.1
click at [234, 298] on div "check_box_outline_blank Crear reserva sin correo electrónico" at bounding box center [383, 307] width 432 height 42
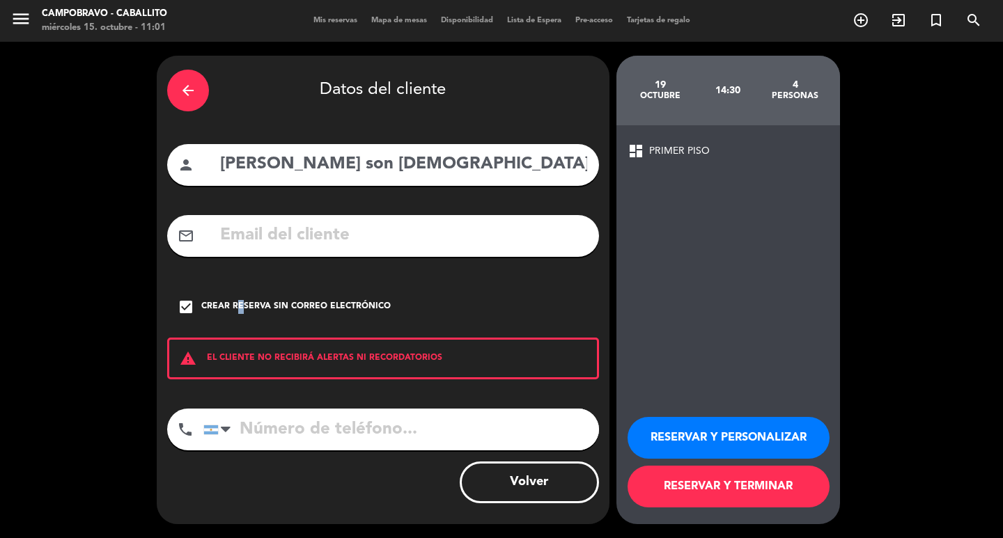
click at [763, 497] on button "RESERVAR Y TERMINAR" at bounding box center [728, 487] width 202 height 42
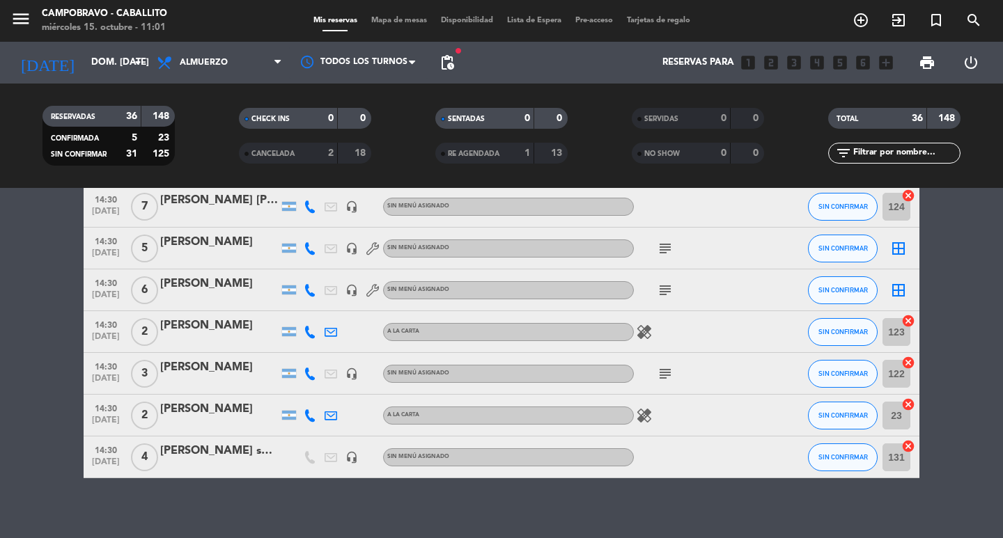
scroll to position [1326, 0]
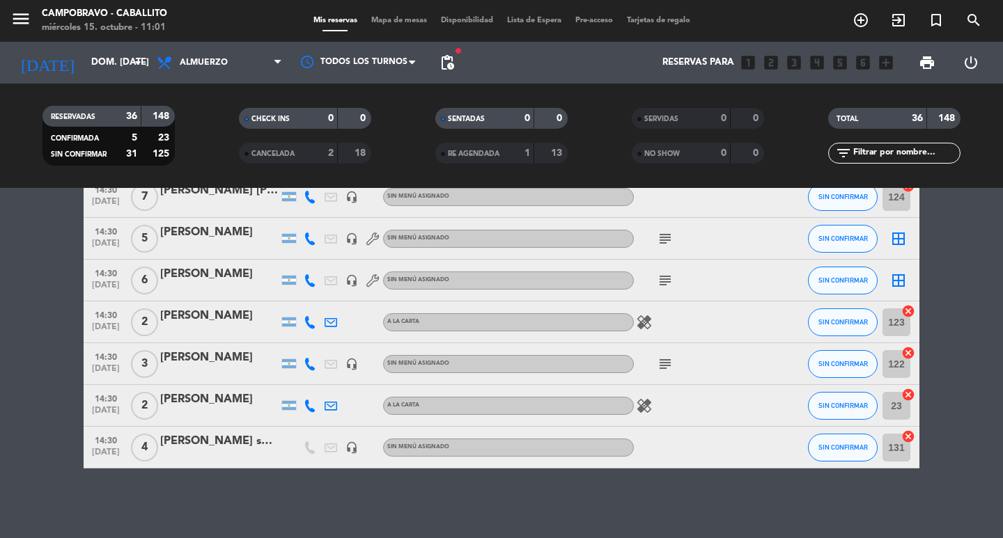
click at [188, 444] on div "[PERSON_NAME] son [DEMOGRAPHIC_DATA] personas" at bounding box center [219, 441] width 118 height 18
